Goal: Transaction & Acquisition: Purchase product/service

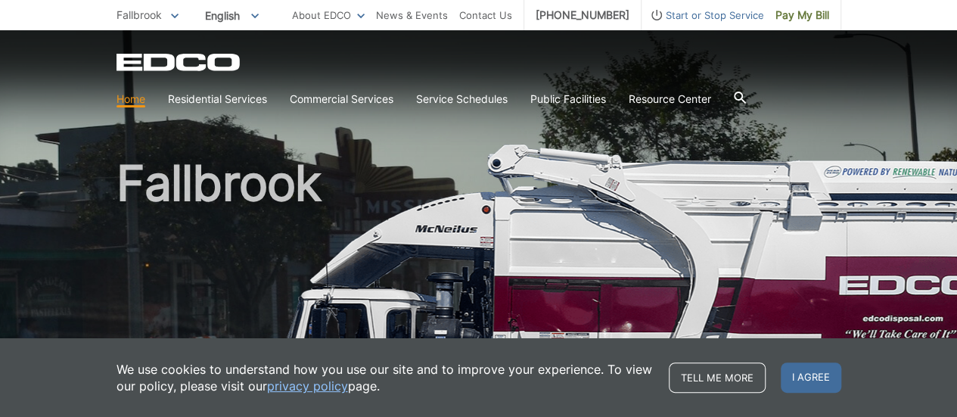
click at [416, 140] on div "Fallbrook" at bounding box center [479, 257] width 725 height 454
click at [543, 67] on div "EDCO Logo" at bounding box center [479, 62] width 725 height 18
click at [823, 11] on span "Pay My Bill" at bounding box center [803, 15] width 54 height 17
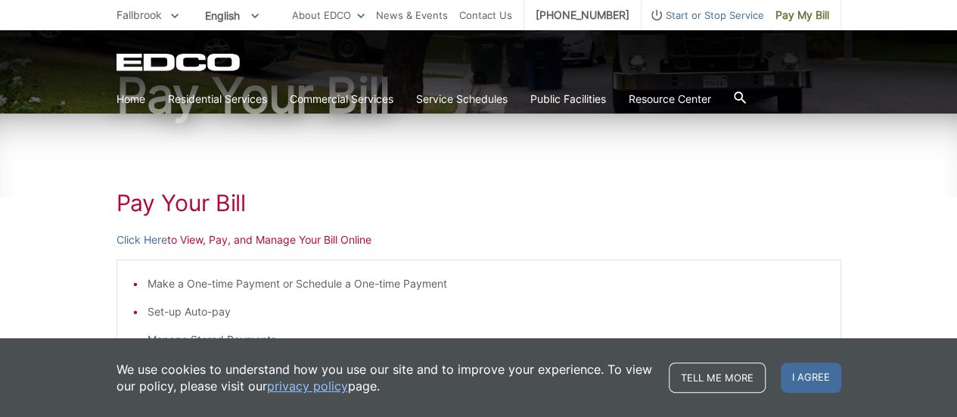
scroll to position [303, 0]
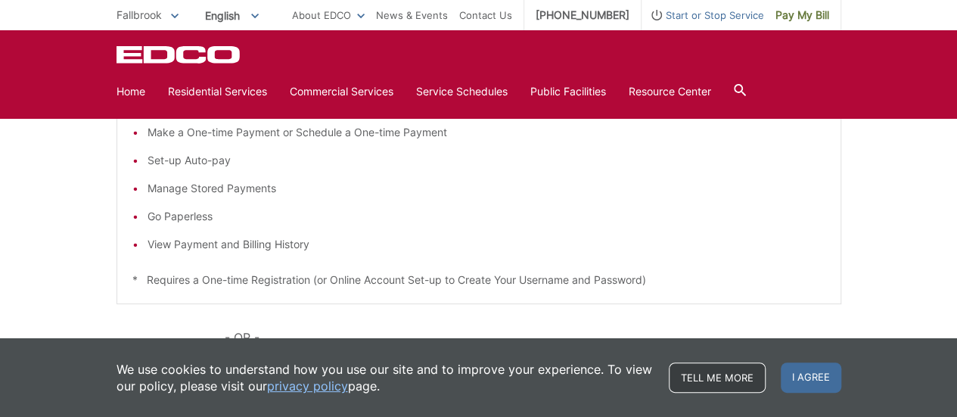
click at [731, 384] on link "Tell me more" at bounding box center [717, 377] width 97 height 30
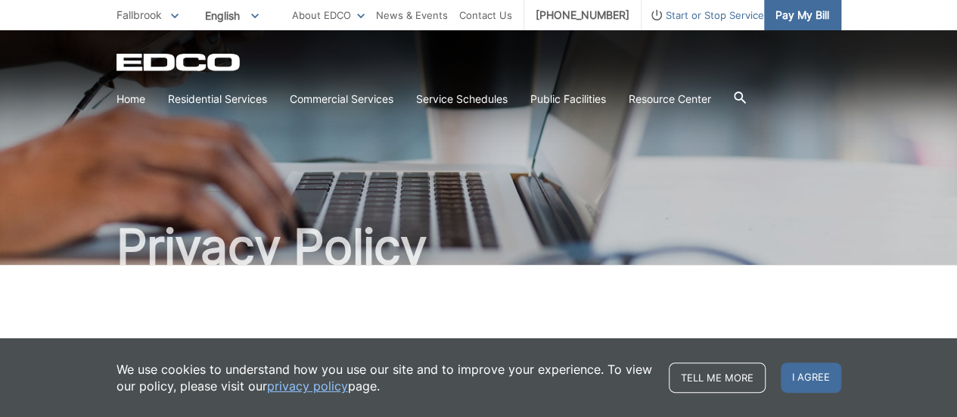
click at [825, 13] on span "Pay My Bill" at bounding box center [803, 15] width 54 height 17
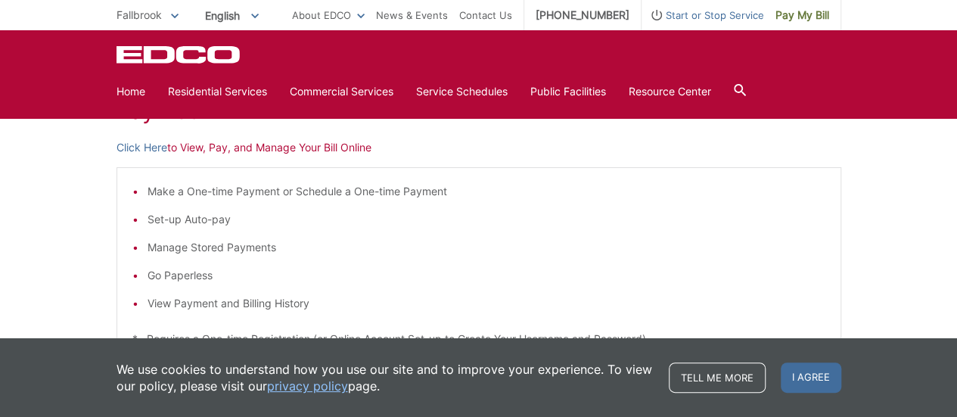
scroll to position [151, 0]
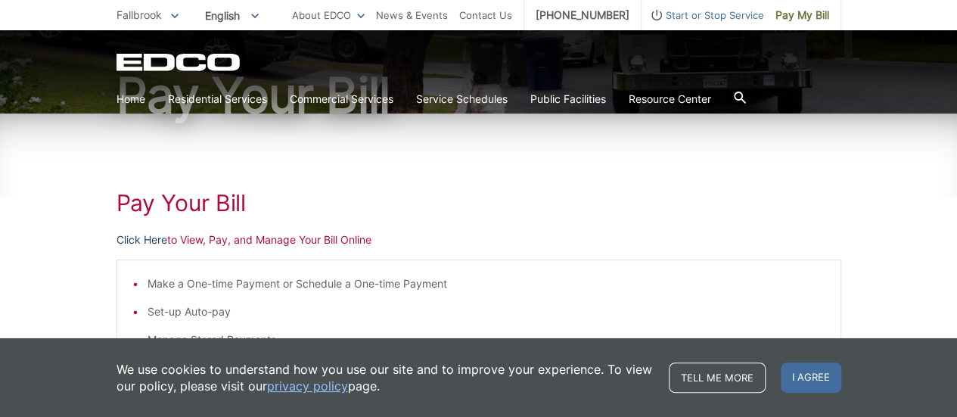
click at [154, 240] on link "Click Here" at bounding box center [142, 240] width 51 height 17
